Goal: Check status

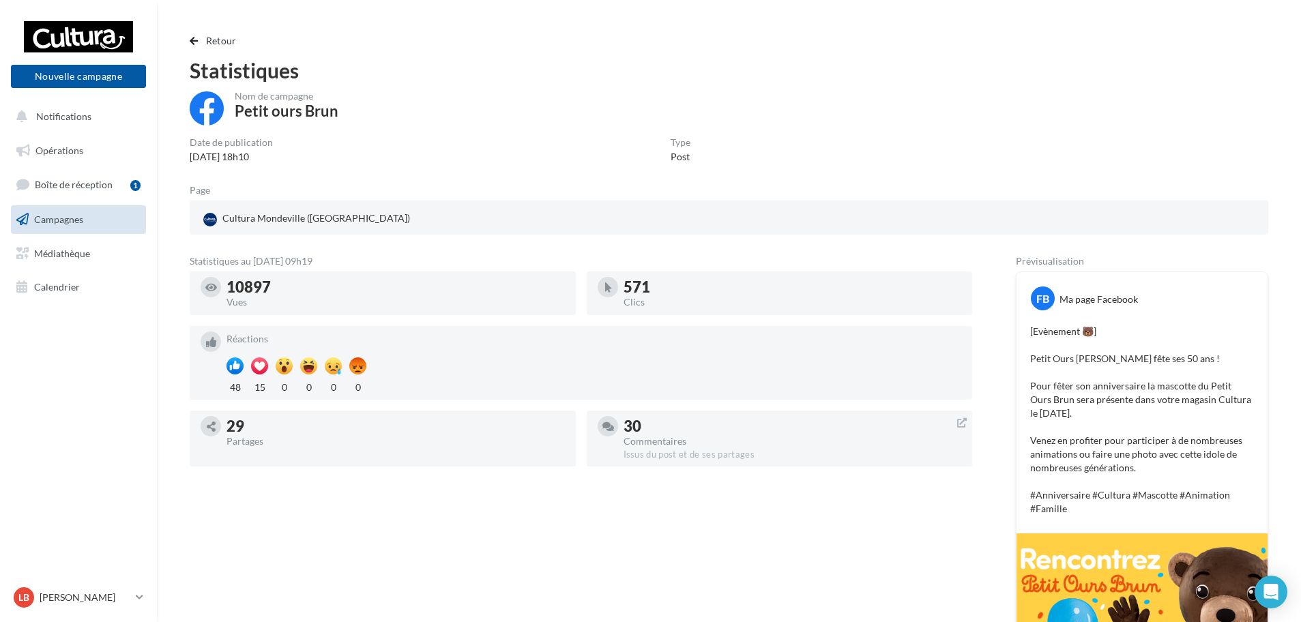
drag, startPoint x: 371, startPoint y: 259, endPoint x: 209, endPoint y: 259, distance: 162.4
click at [209, 259] on div "Statistiques au 11 septembre 2025 - 09h19" at bounding box center [581, 262] width 782 height 10
click at [402, 254] on div "Nom de campagne Petit ours Brun Date de publication 10/09/2025 18h10 Type Post …" at bounding box center [729, 499] width 1079 height 816
click at [192, 38] on span "button" at bounding box center [194, 41] width 8 height 10
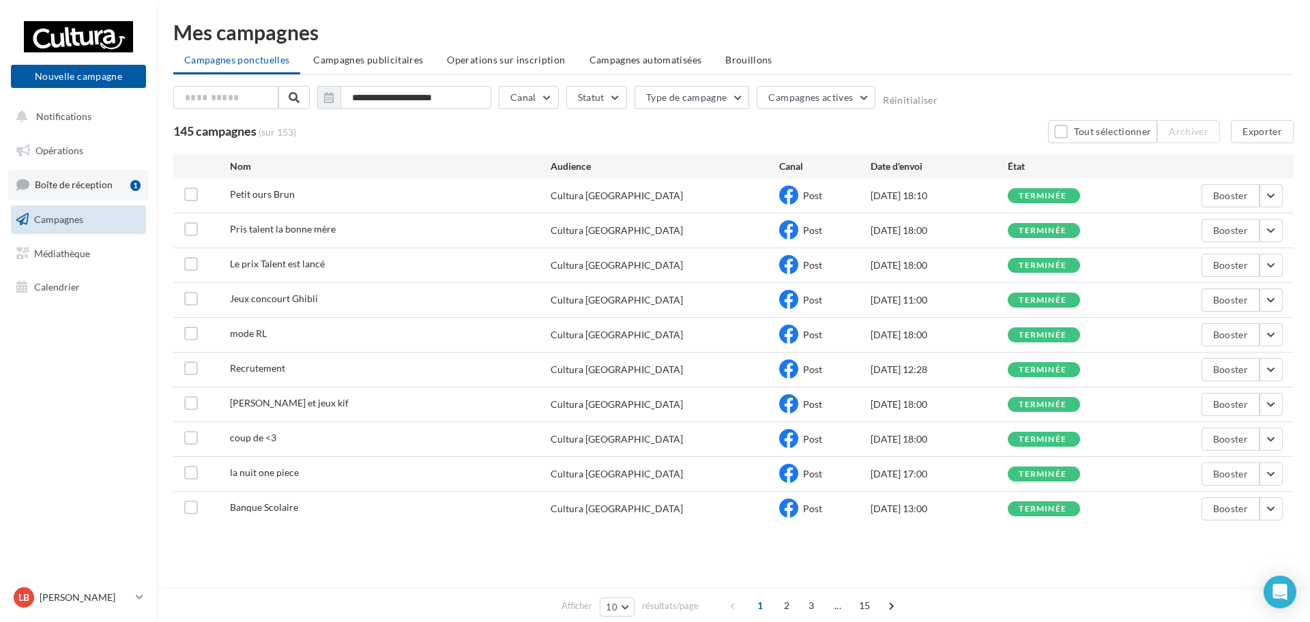
click at [94, 181] on span "Boîte de réception" at bounding box center [74, 185] width 78 height 12
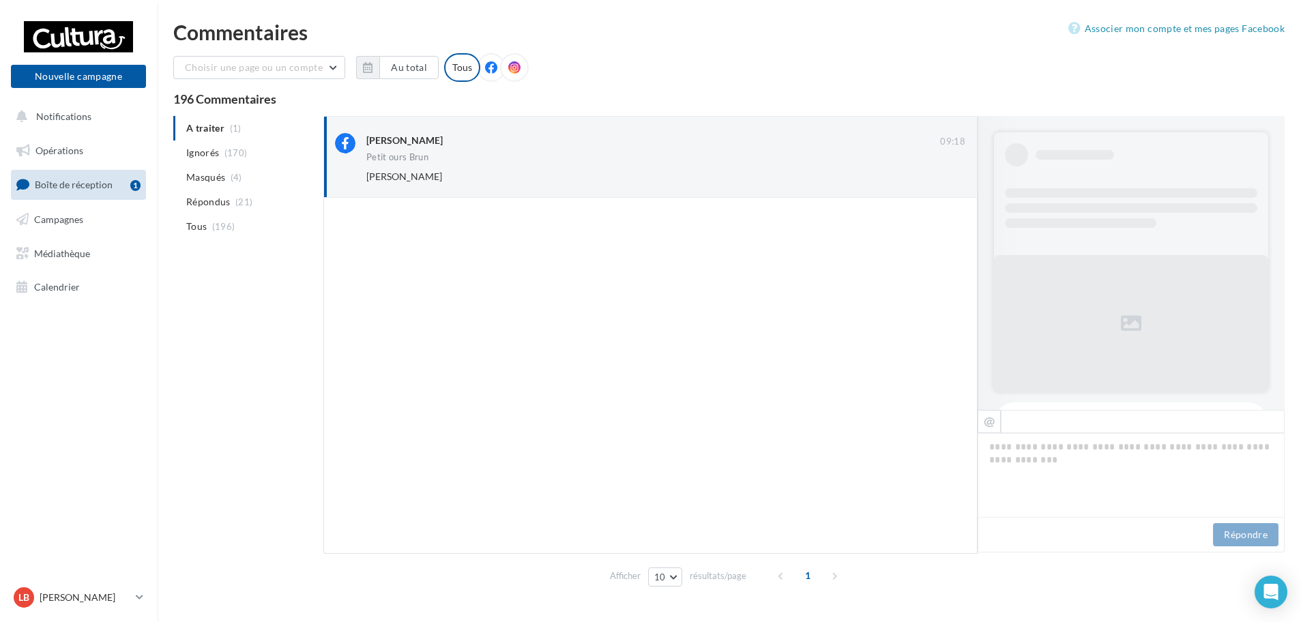
click at [612, 158] on div "Petit ours Brun" at bounding box center [665, 159] width 599 height 12
click at [929, 176] on button "Ignorer" at bounding box center [942, 176] width 45 height 19
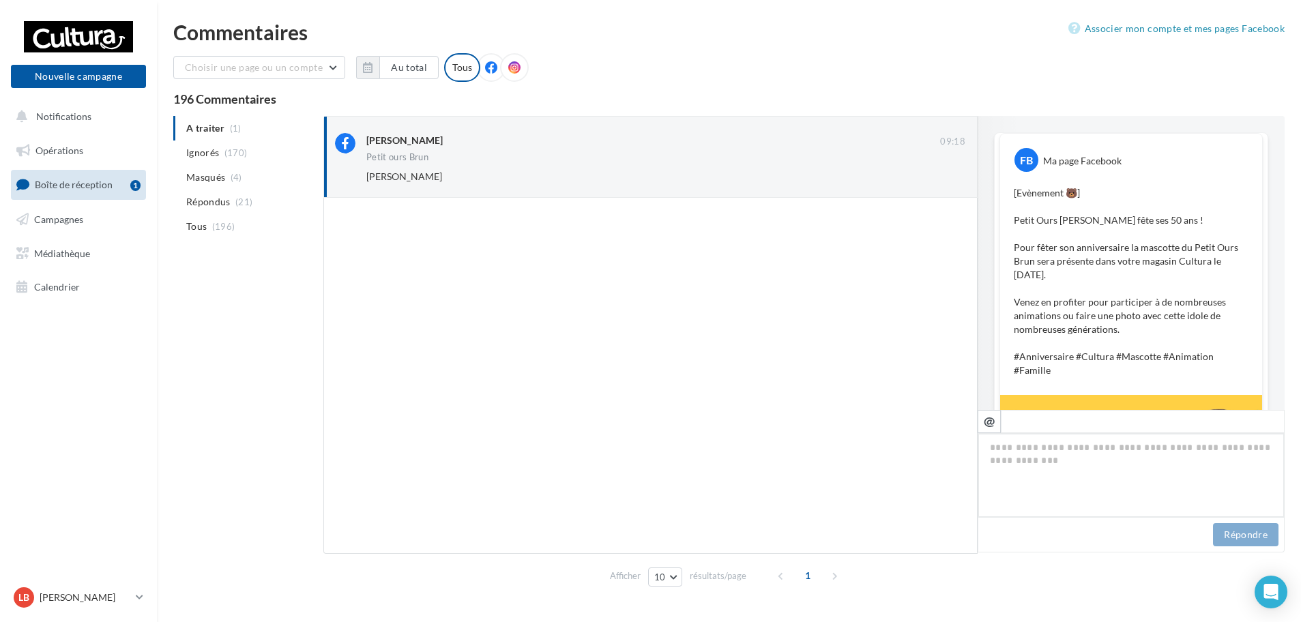
scroll to position [239, 0]
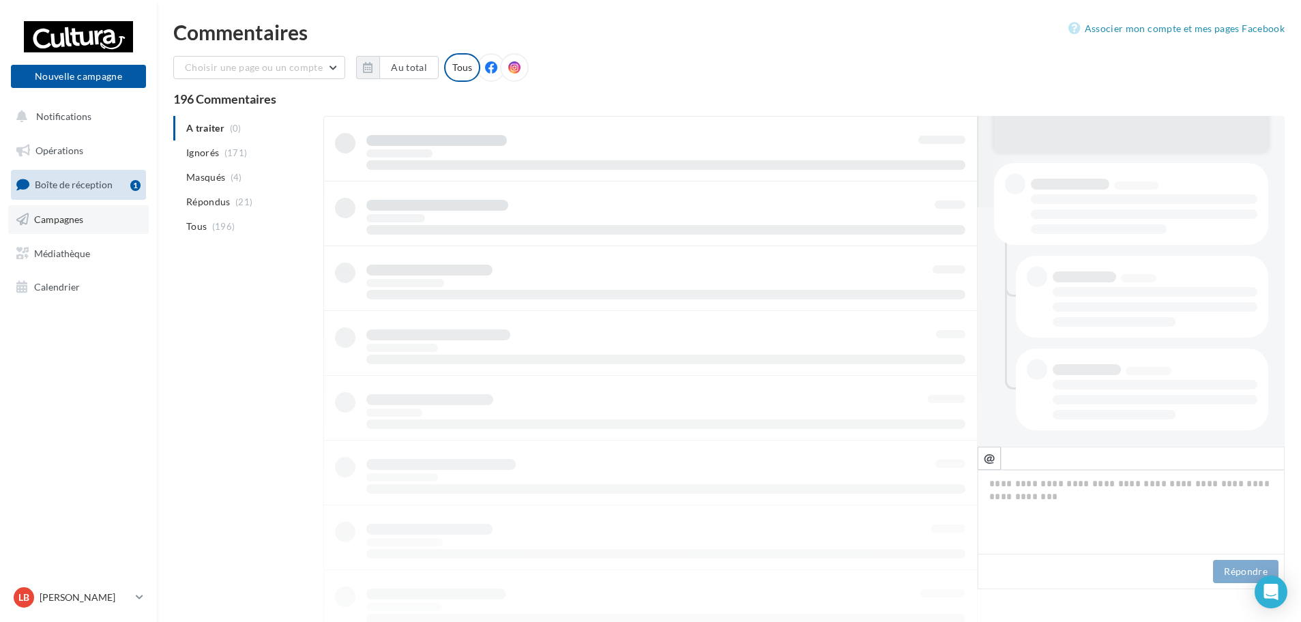
click at [91, 224] on link "Campagnes" at bounding box center [78, 219] width 141 height 29
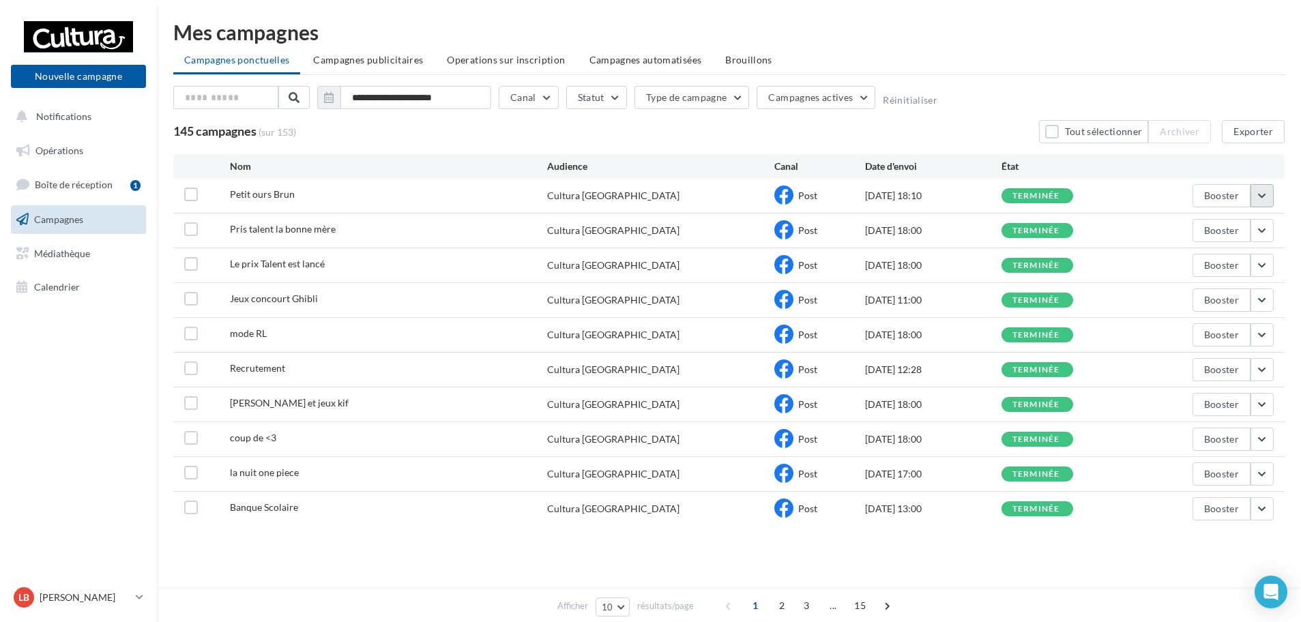
click at [1266, 186] on button "button" at bounding box center [1261, 195] width 23 height 23
click at [1241, 227] on button "Voir les résultats" at bounding box center [1205, 227] width 136 height 35
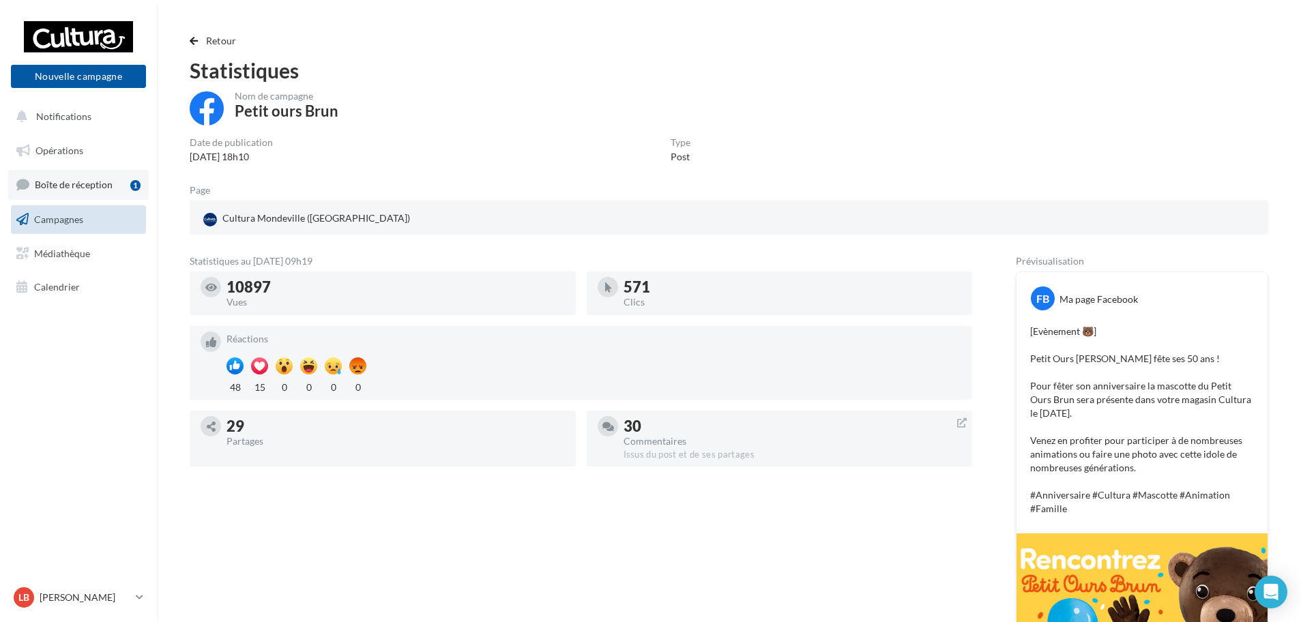
click at [82, 197] on link "Boîte de réception 1" at bounding box center [78, 184] width 141 height 29
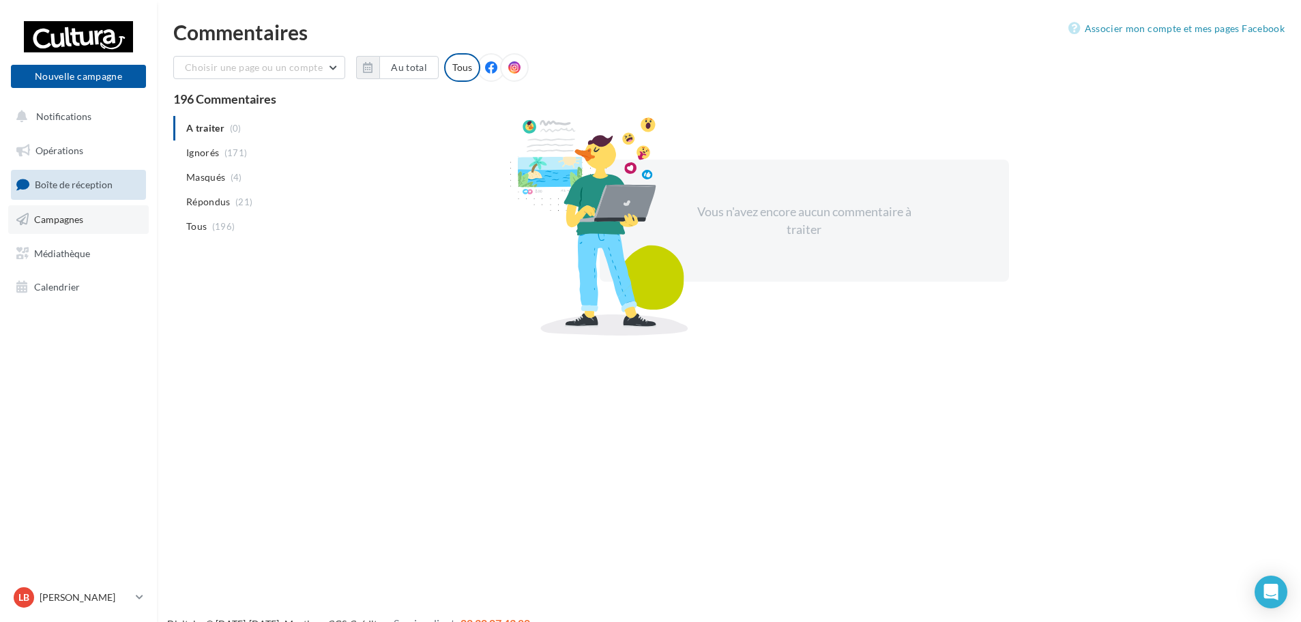
click at [39, 224] on span "Campagnes" at bounding box center [58, 220] width 49 height 12
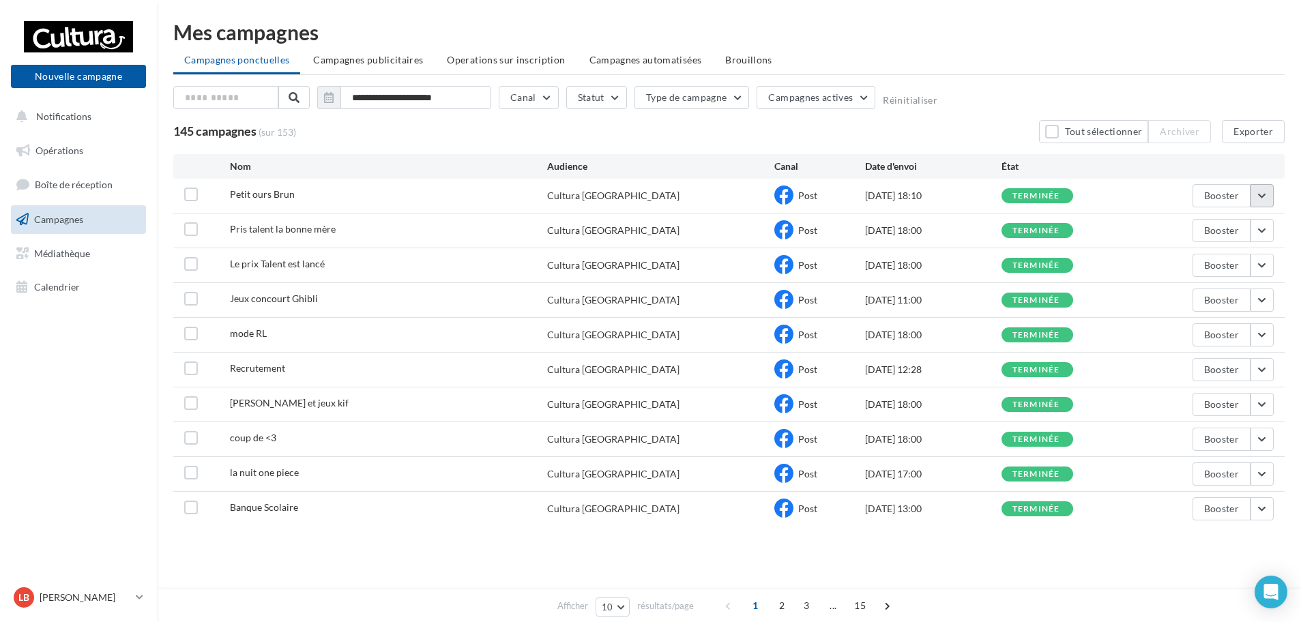
click at [1256, 192] on button "button" at bounding box center [1261, 195] width 23 height 23
click at [1213, 234] on button "Voir les résultats" at bounding box center [1205, 227] width 136 height 35
